Goal: Information Seeking & Learning: Learn about a topic

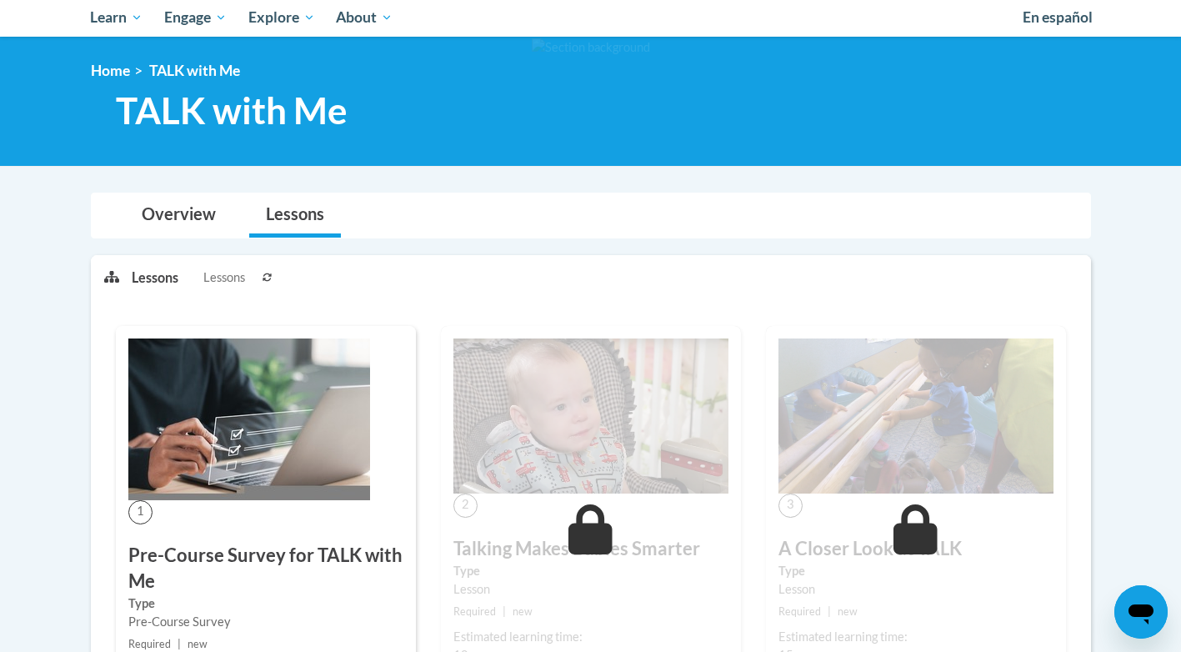
scroll to position [223, 0]
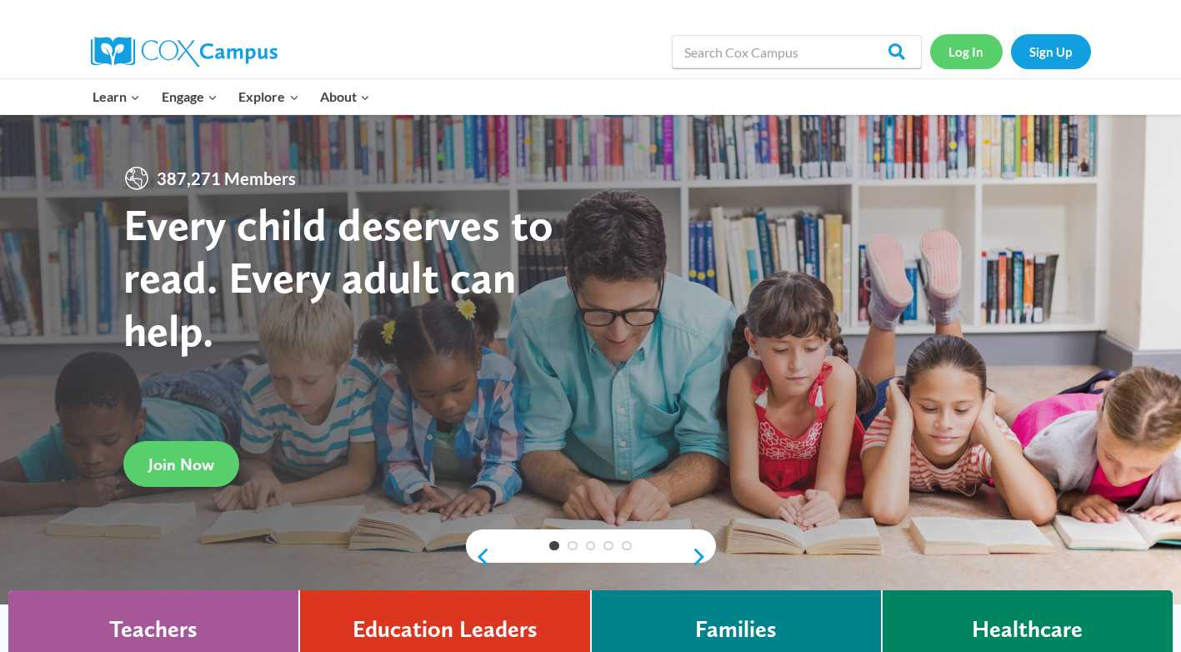
click at [981, 56] on link "Log In" at bounding box center [966, 51] width 72 height 34
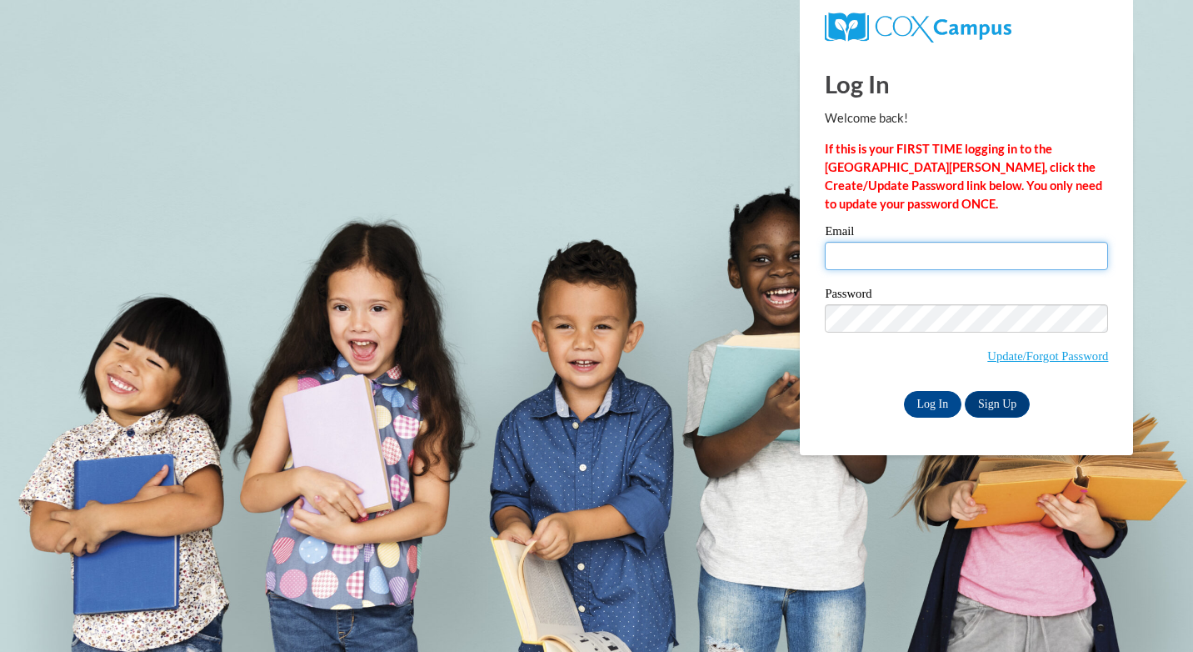
click at [934, 266] on input "Email" at bounding box center [966, 256] width 283 height 28
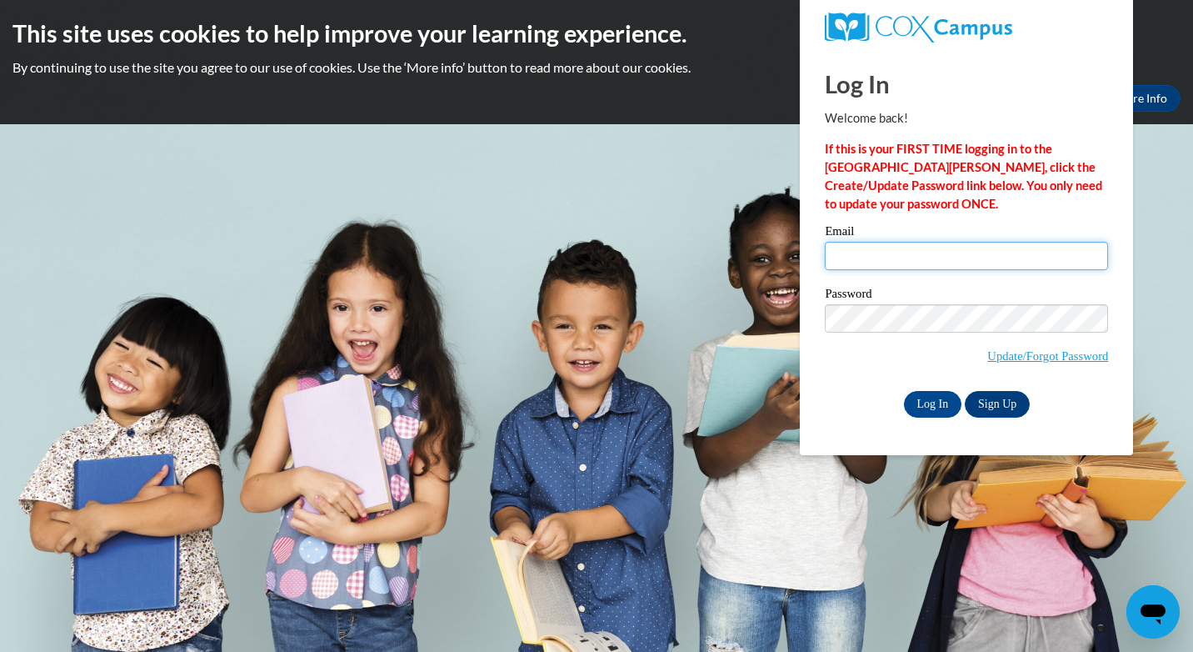
type input "Katiepayton664@gmail.com"
click at [931, 399] on input "Log In" at bounding box center [933, 404] width 58 height 27
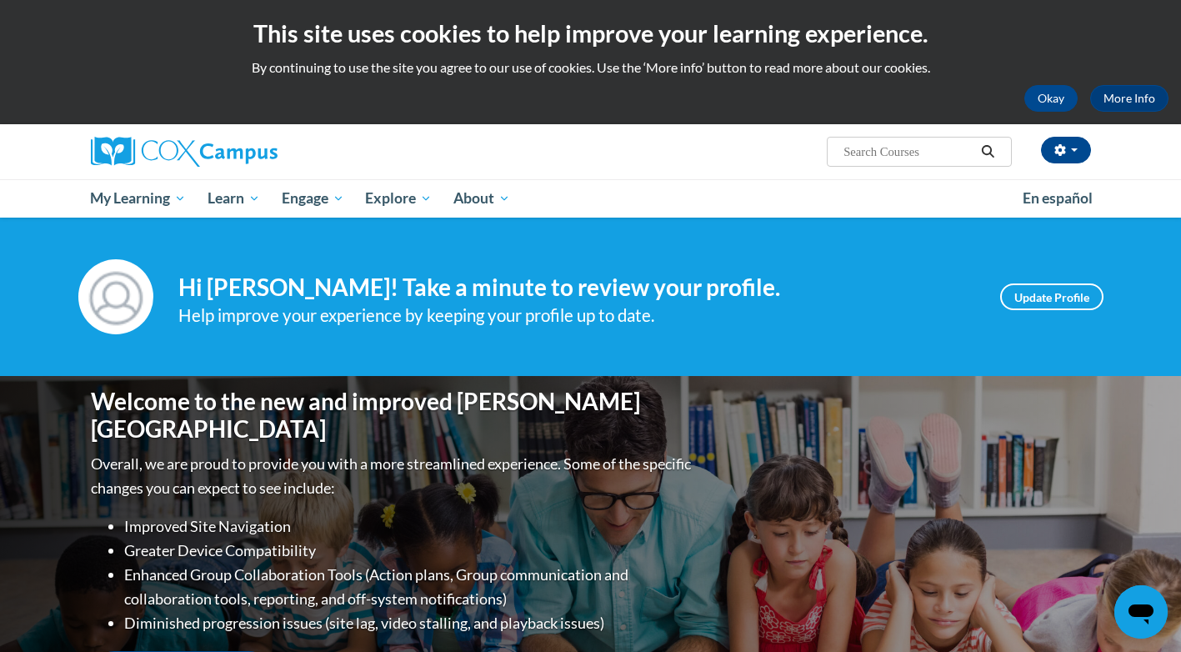
click at [856, 157] on input "Search..." at bounding box center [908, 152] width 133 height 20
type input "talk with me"
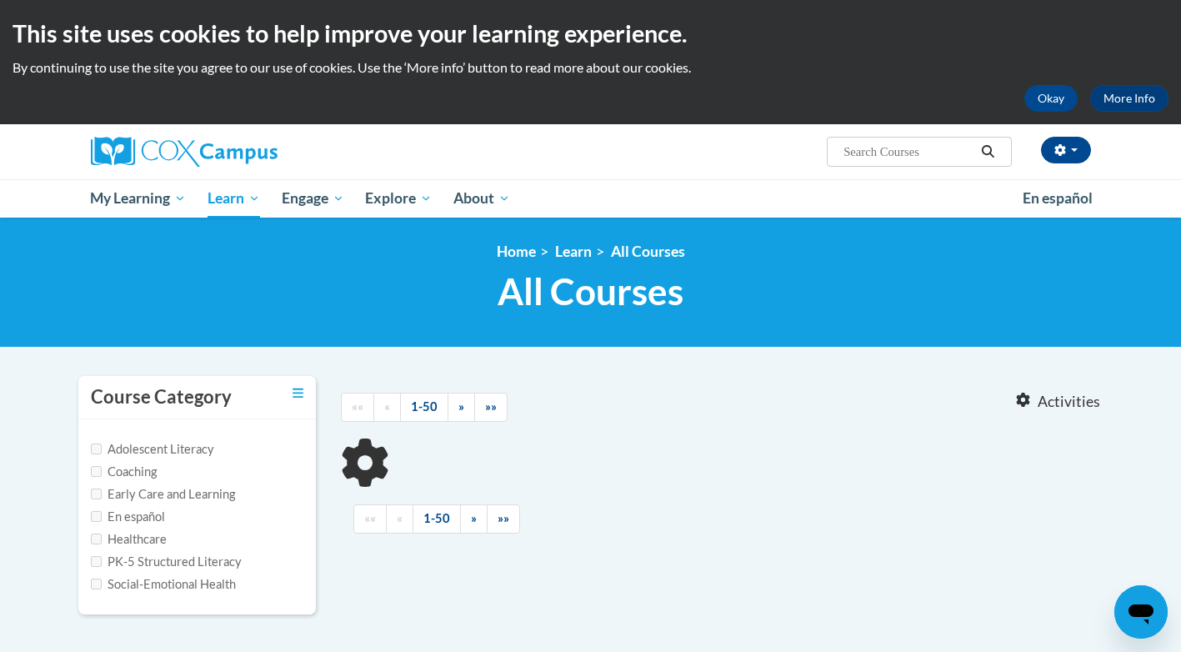
type input "talk with me"
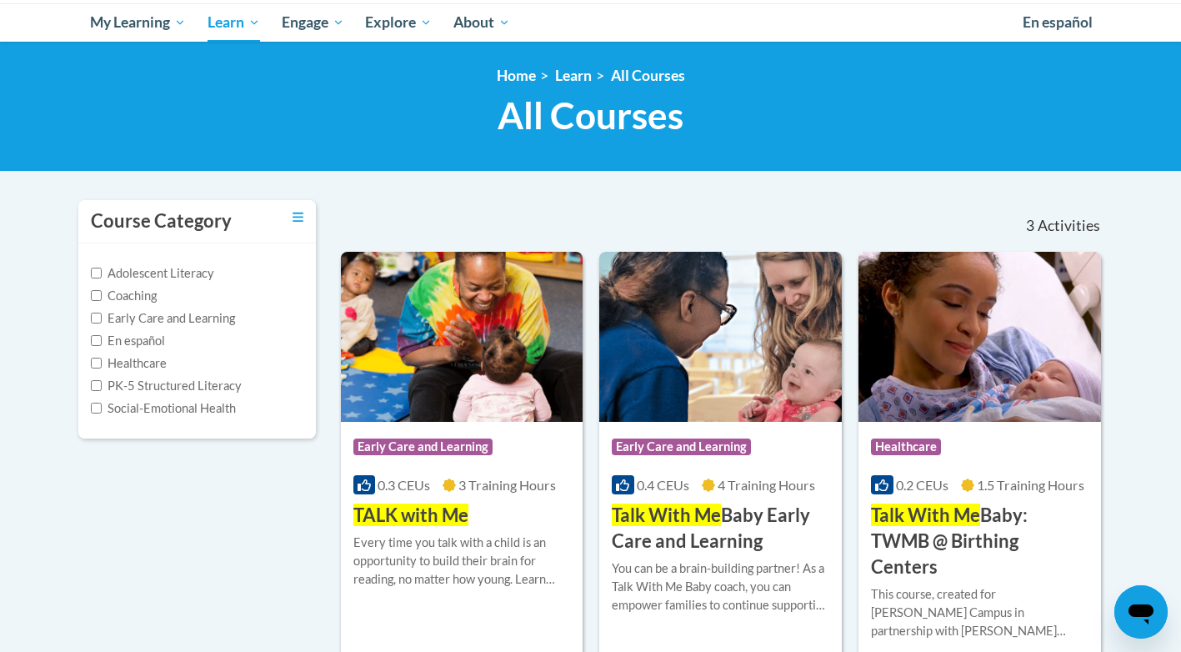
scroll to position [306, 0]
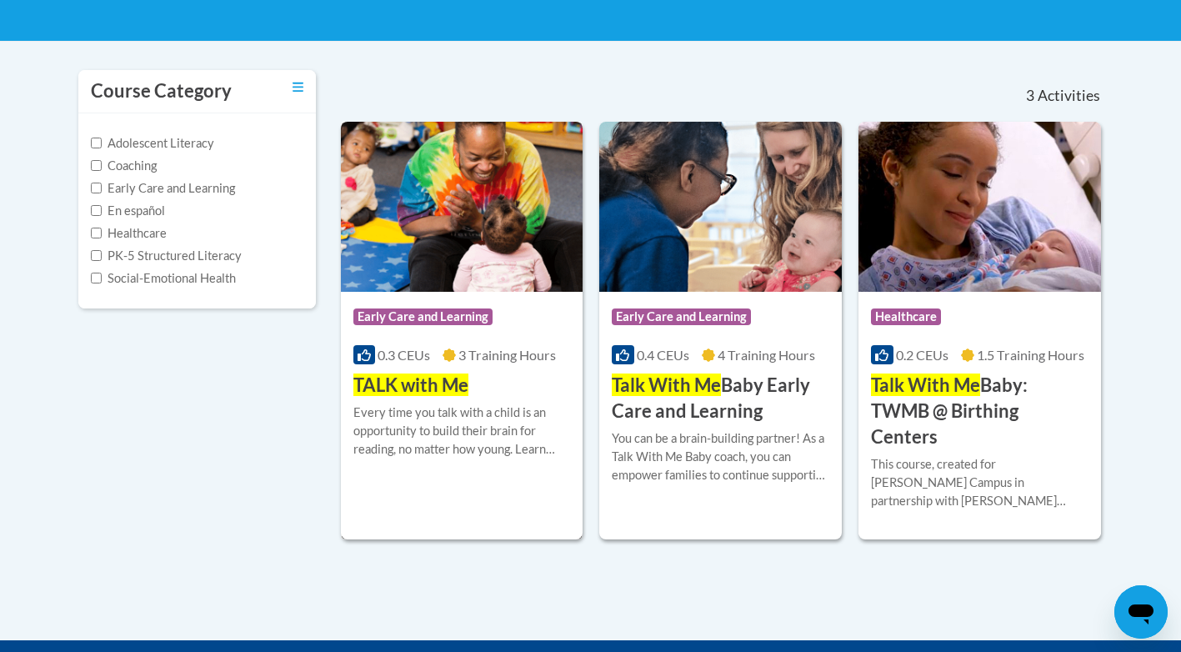
click at [438, 392] on span "TALK with Me" at bounding box center [410, 384] width 115 height 22
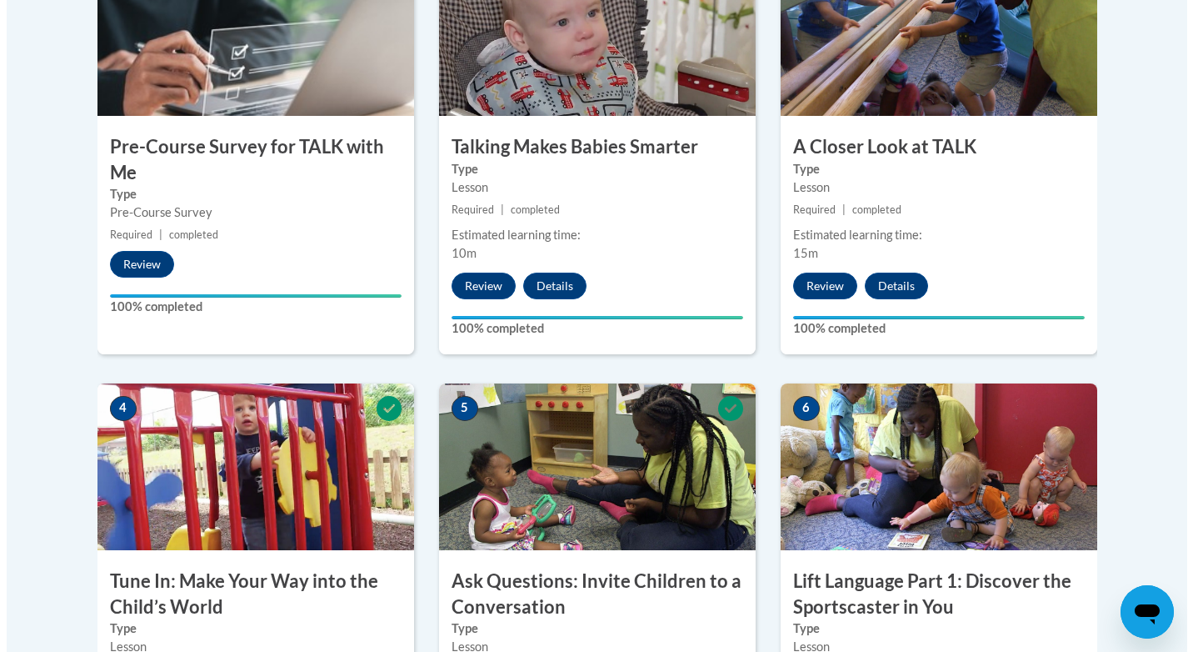
scroll to position [917, 0]
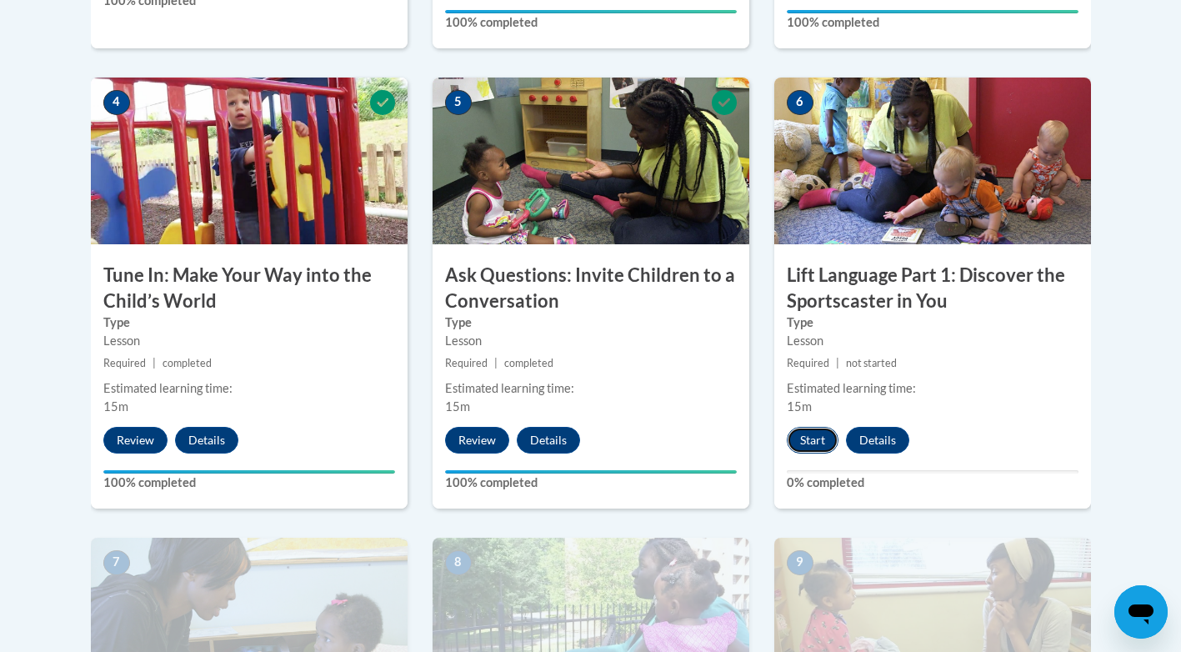
click at [825, 430] on button "Start" at bounding box center [813, 440] width 52 height 27
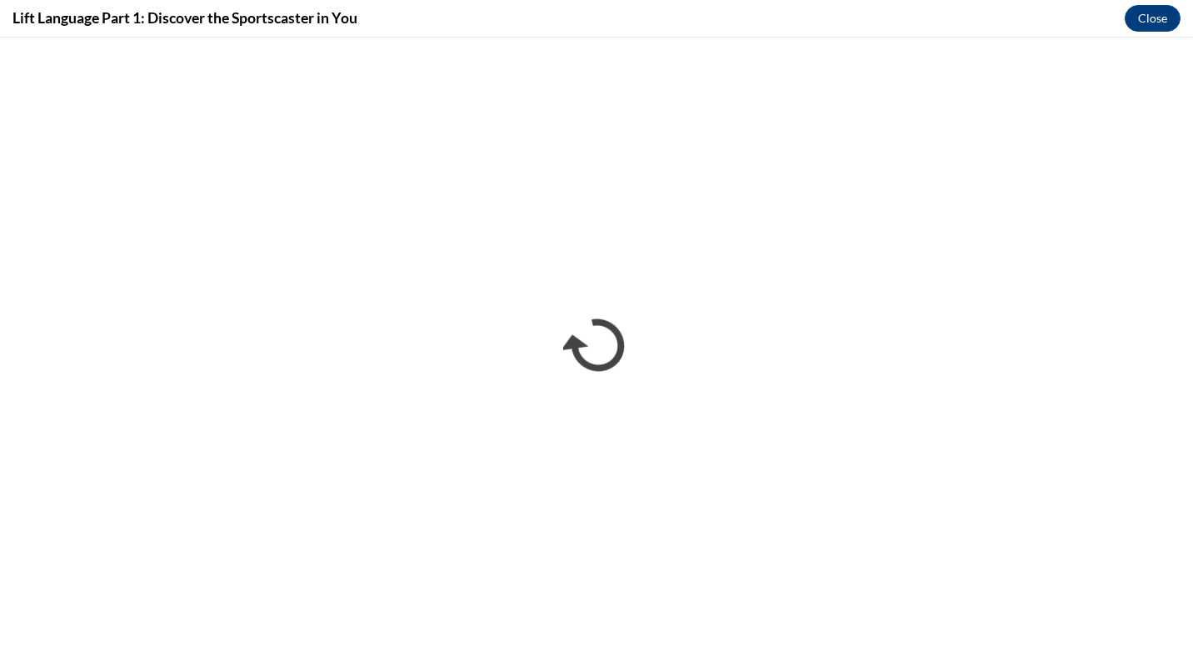
scroll to position [0, 0]
